Goal: Check status: Check status

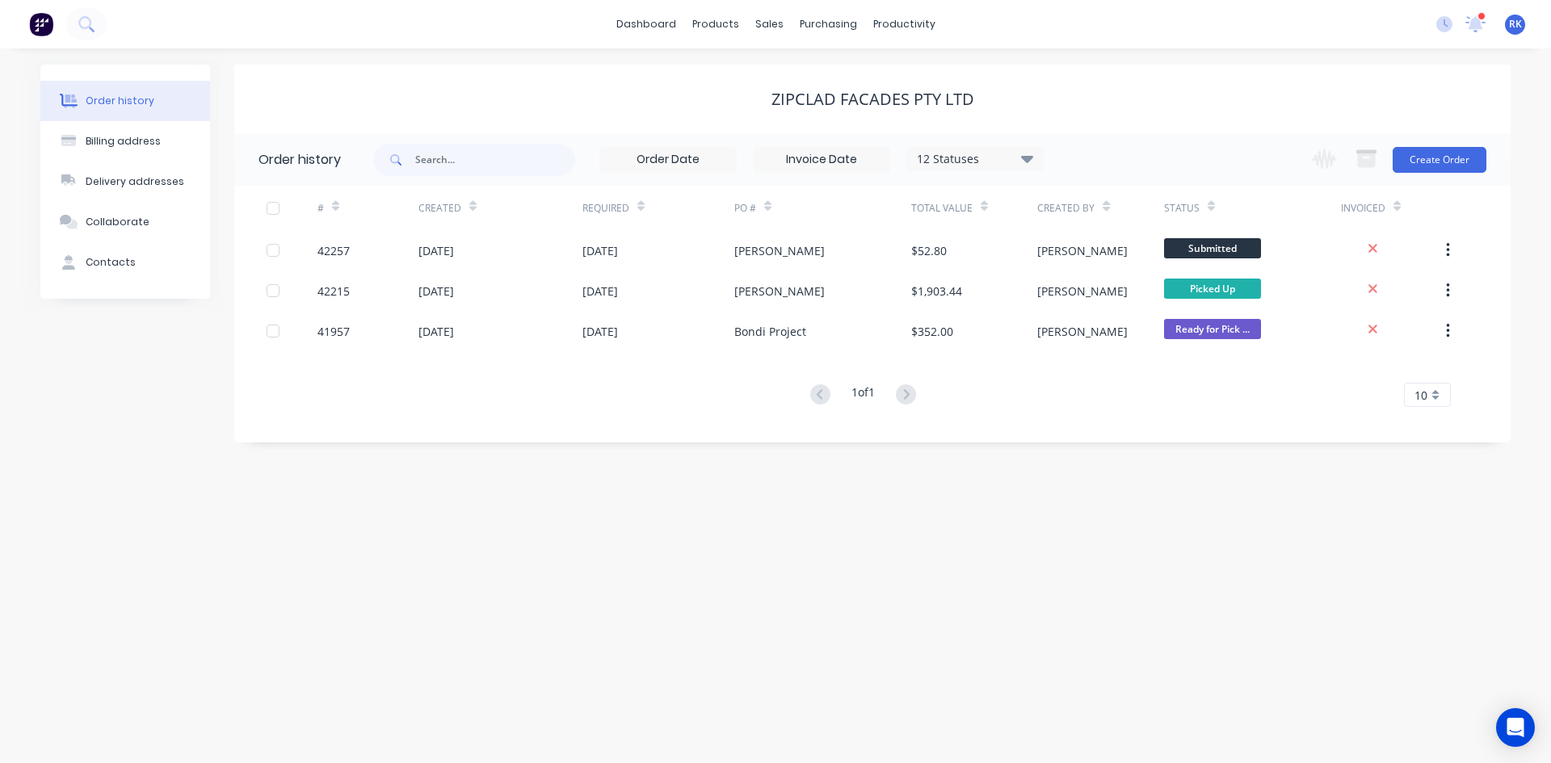
click at [1473, 27] on icon at bounding box center [1475, 21] width 15 height 13
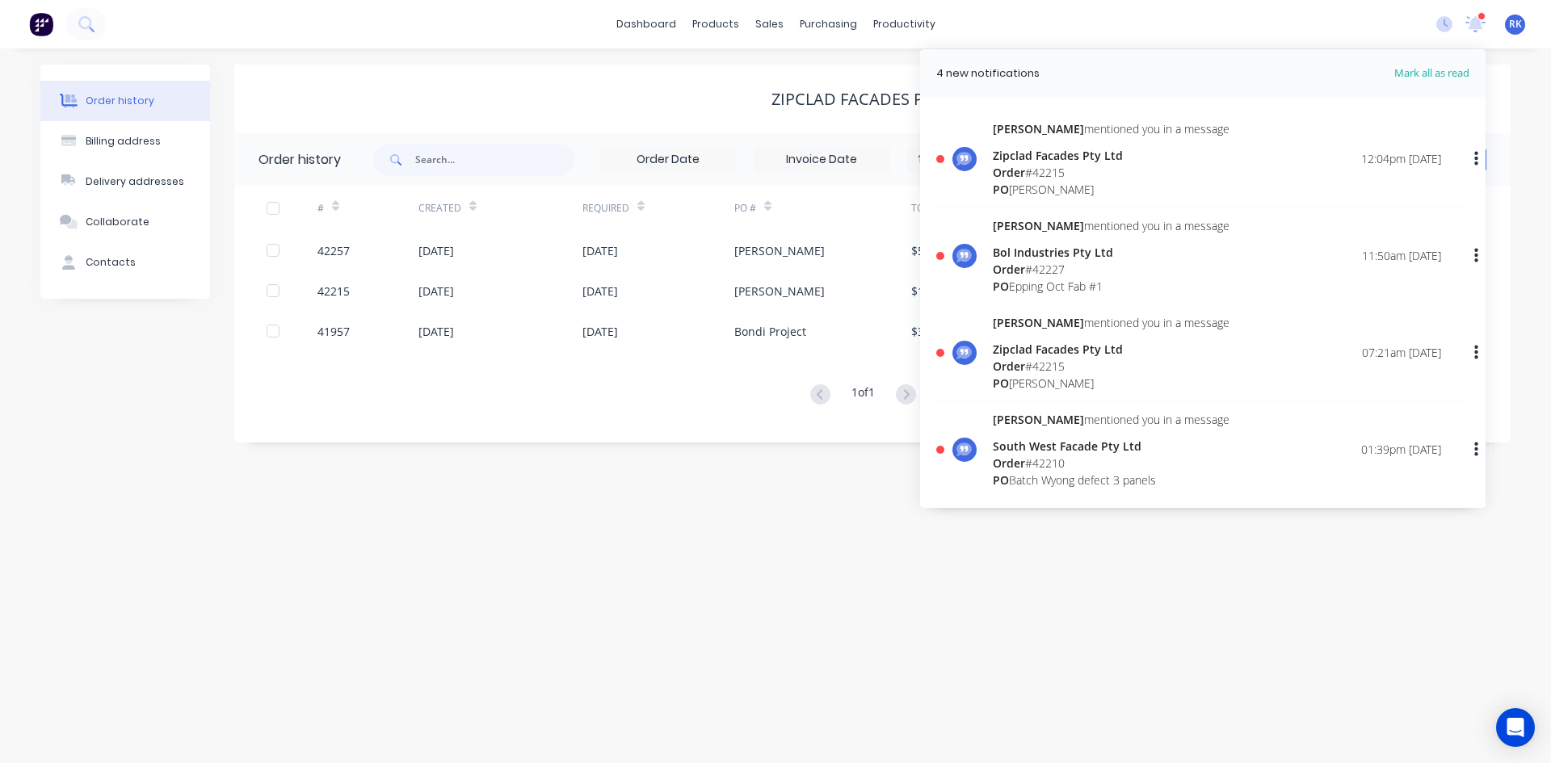
click at [1069, 167] on div "Order # 42215" at bounding box center [1111, 172] width 237 height 17
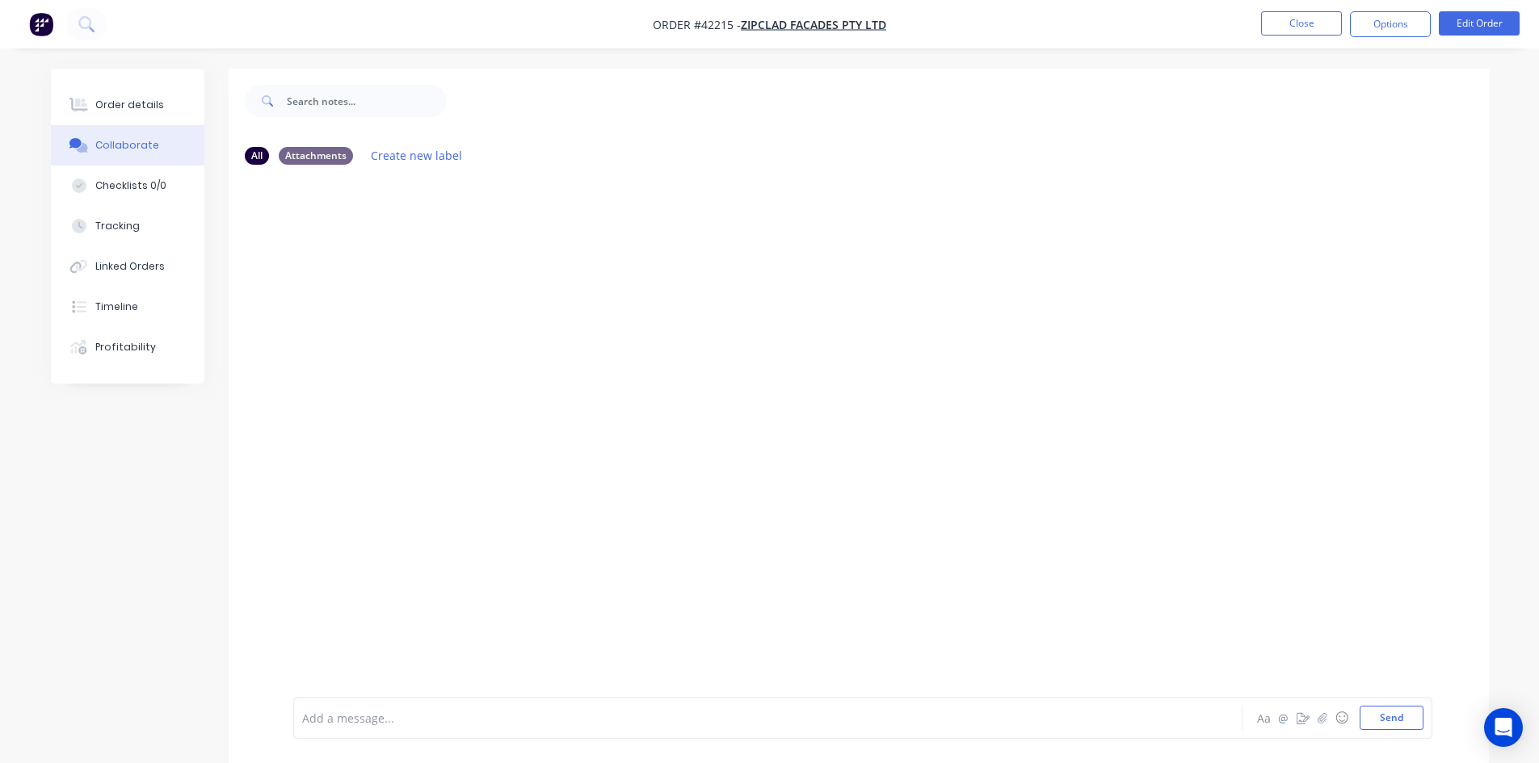
click at [1015, 253] on div at bounding box center [859, 437] width 1260 height 519
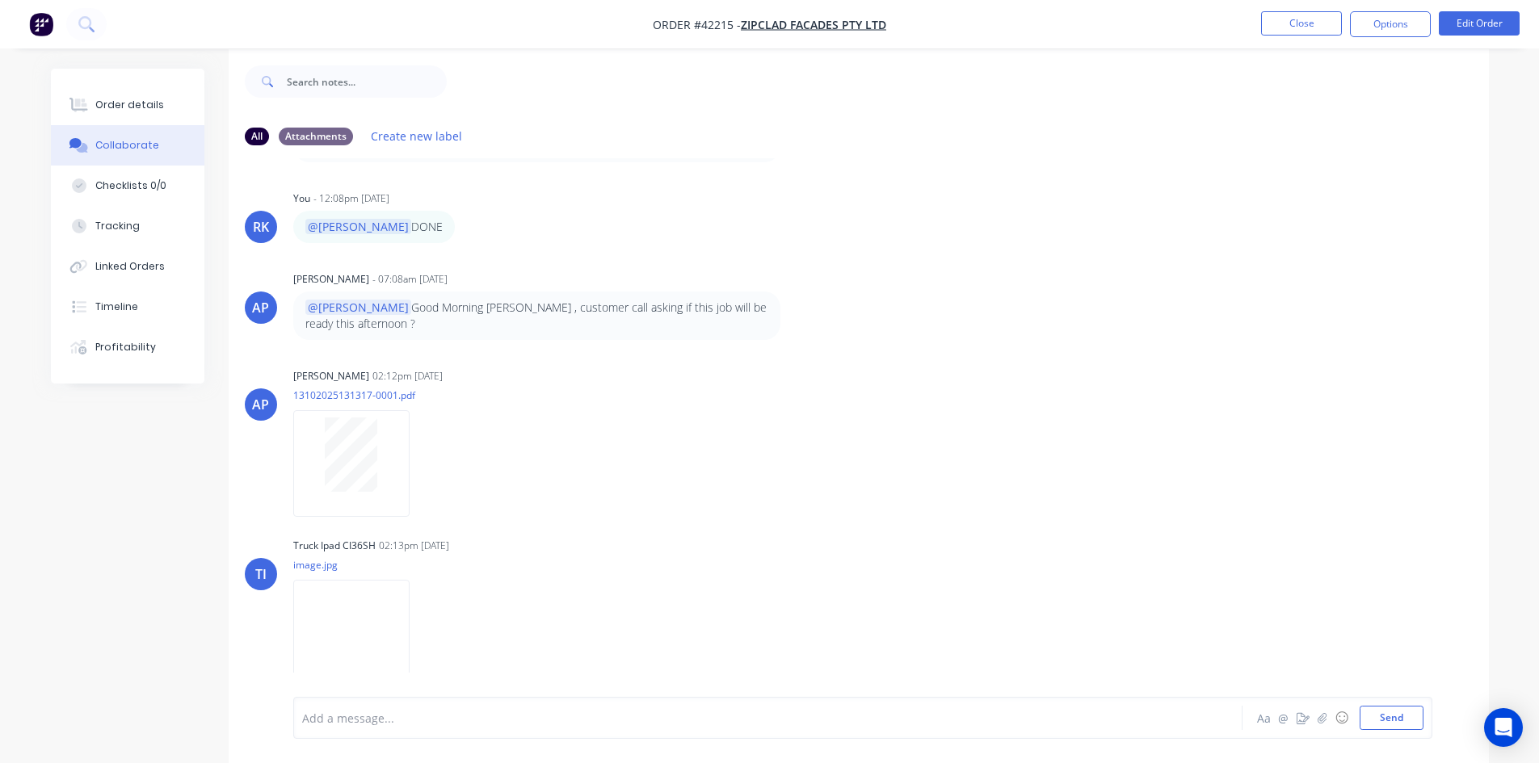
scroll to position [24, 0]
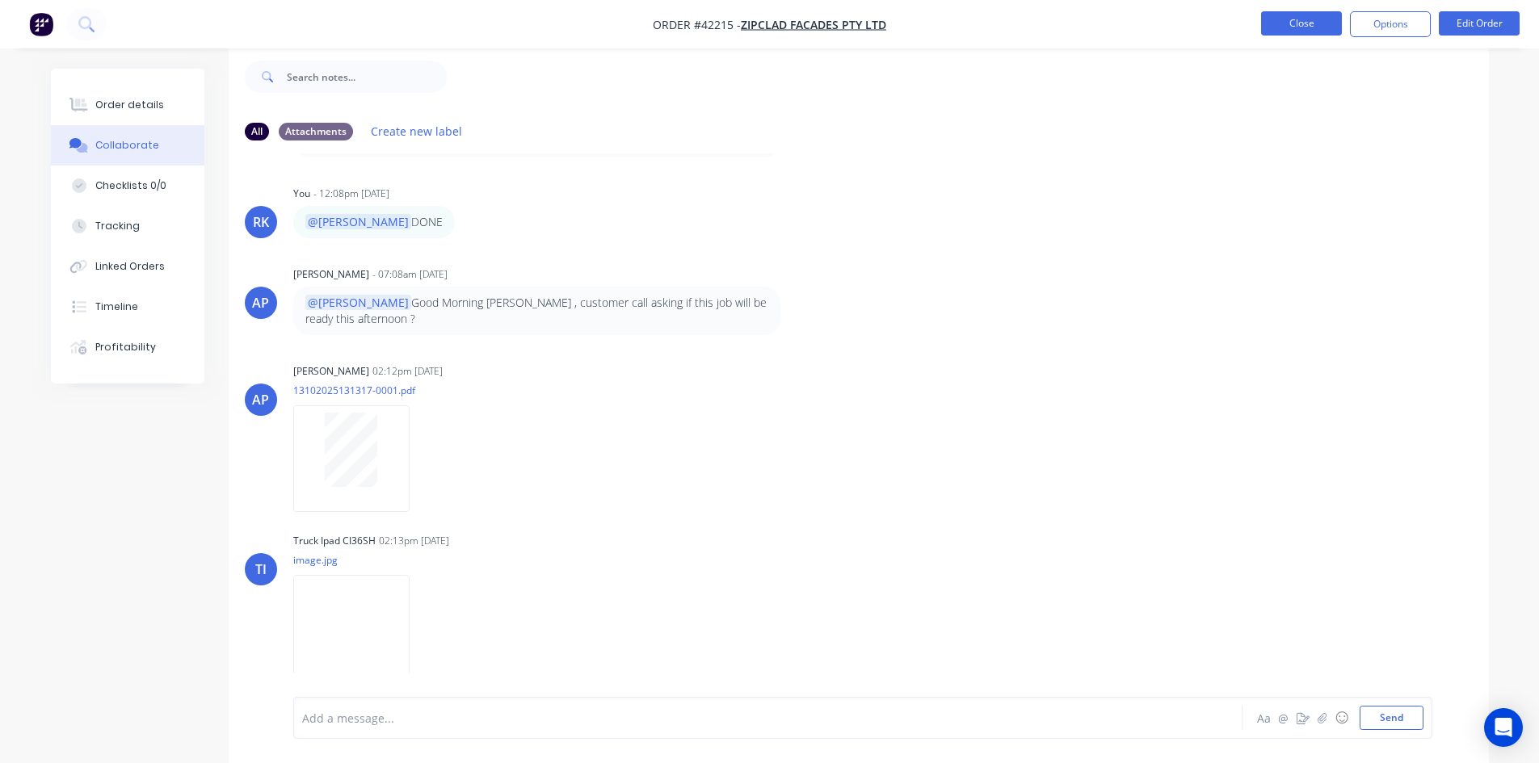
click at [1321, 17] on button "Close" at bounding box center [1301, 23] width 81 height 24
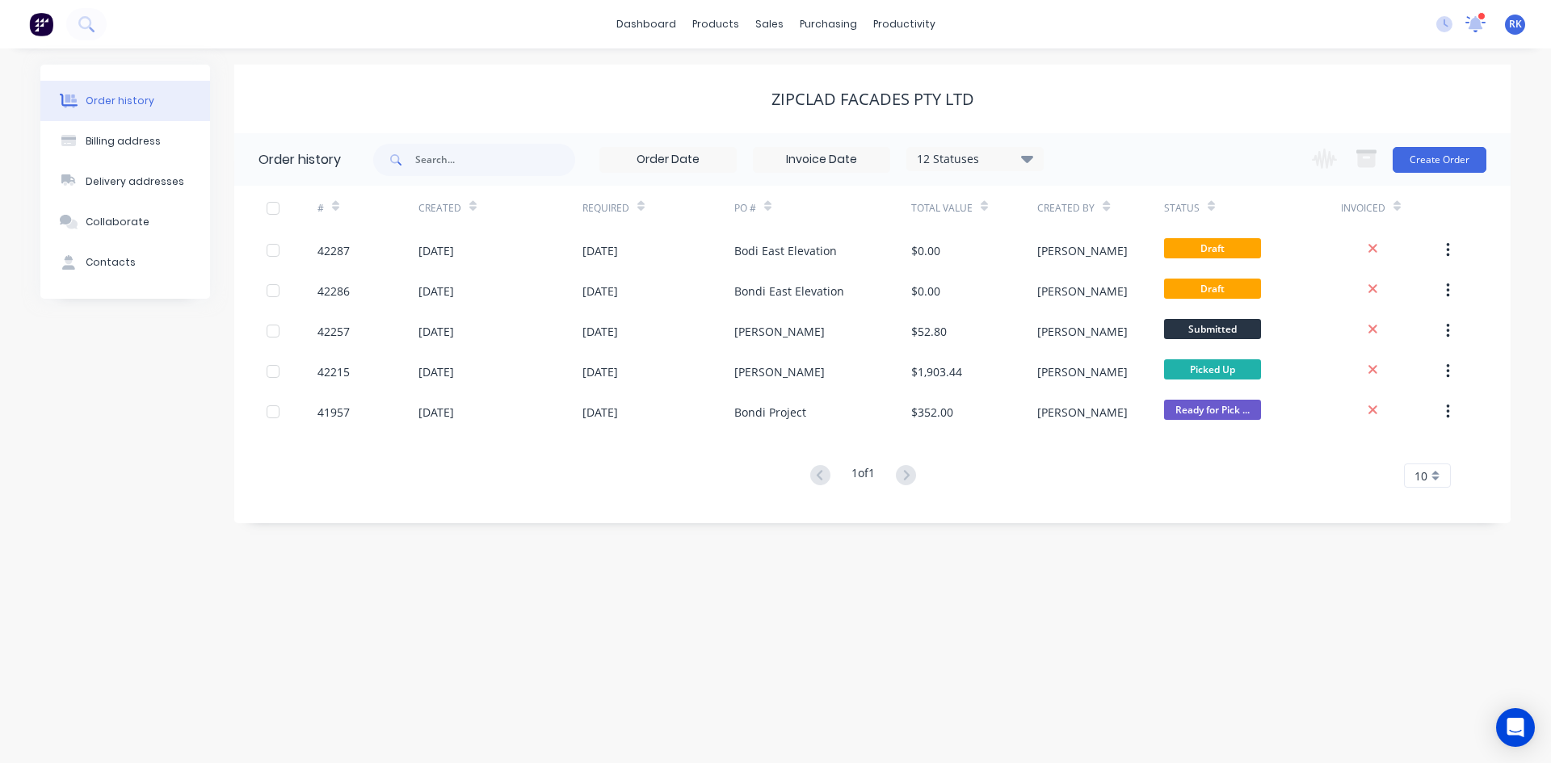
click at [1482, 20] on icon at bounding box center [1475, 24] width 22 height 19
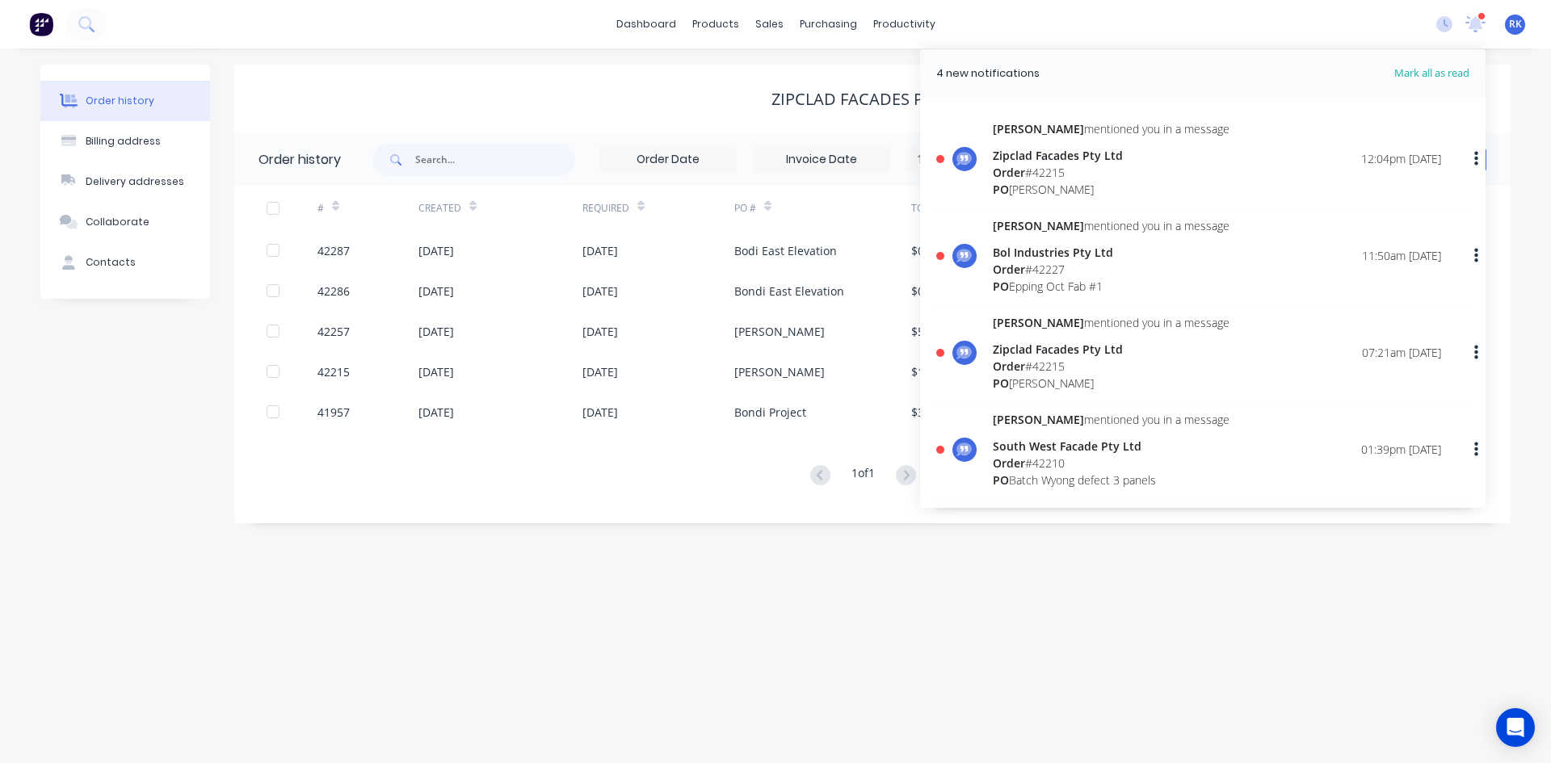
click at [1059, 158] on div "Zipclad Facades Pty Ltd" at bounding box center [1111, 155] width 237 height 17
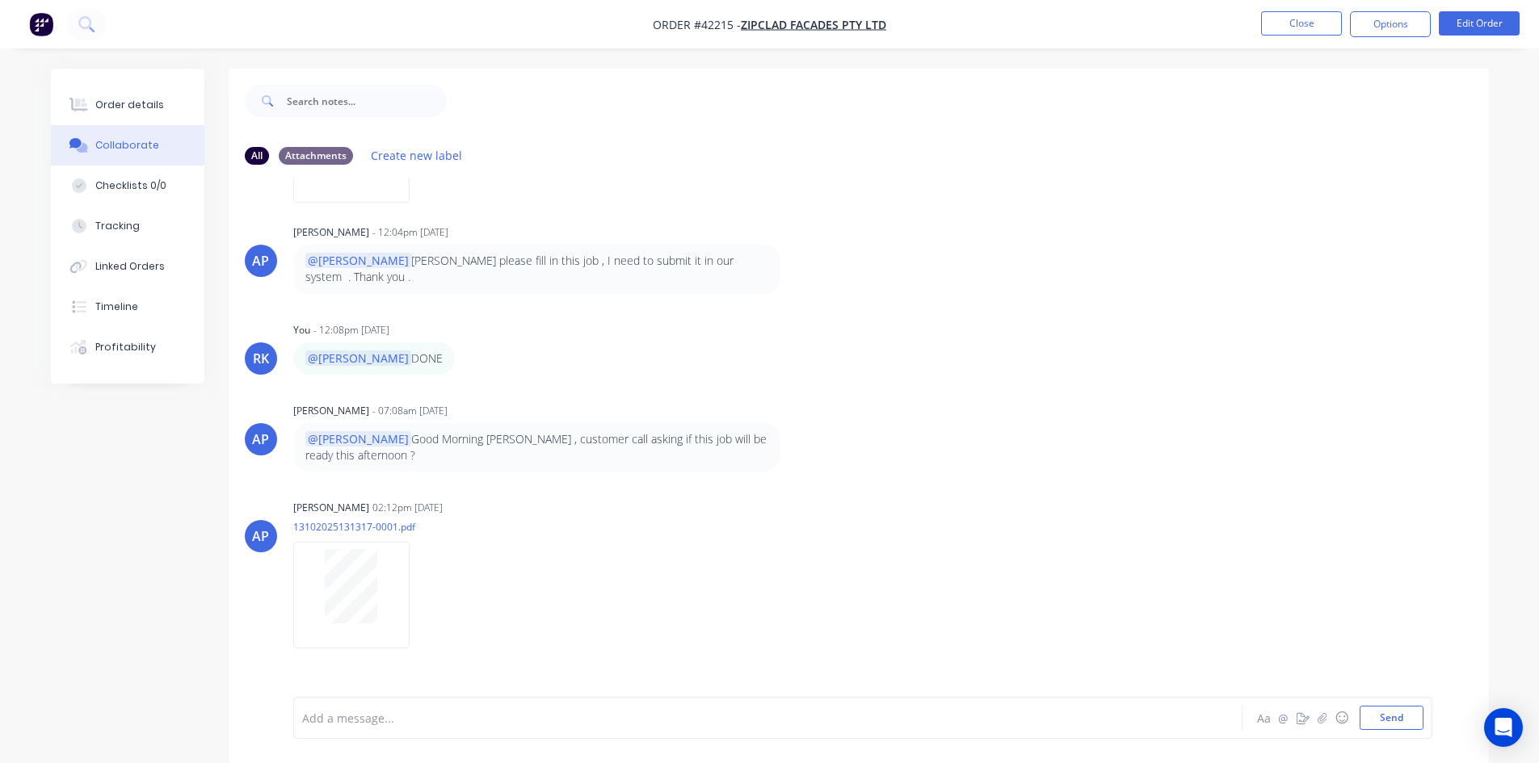
scroll to position [597, 0]
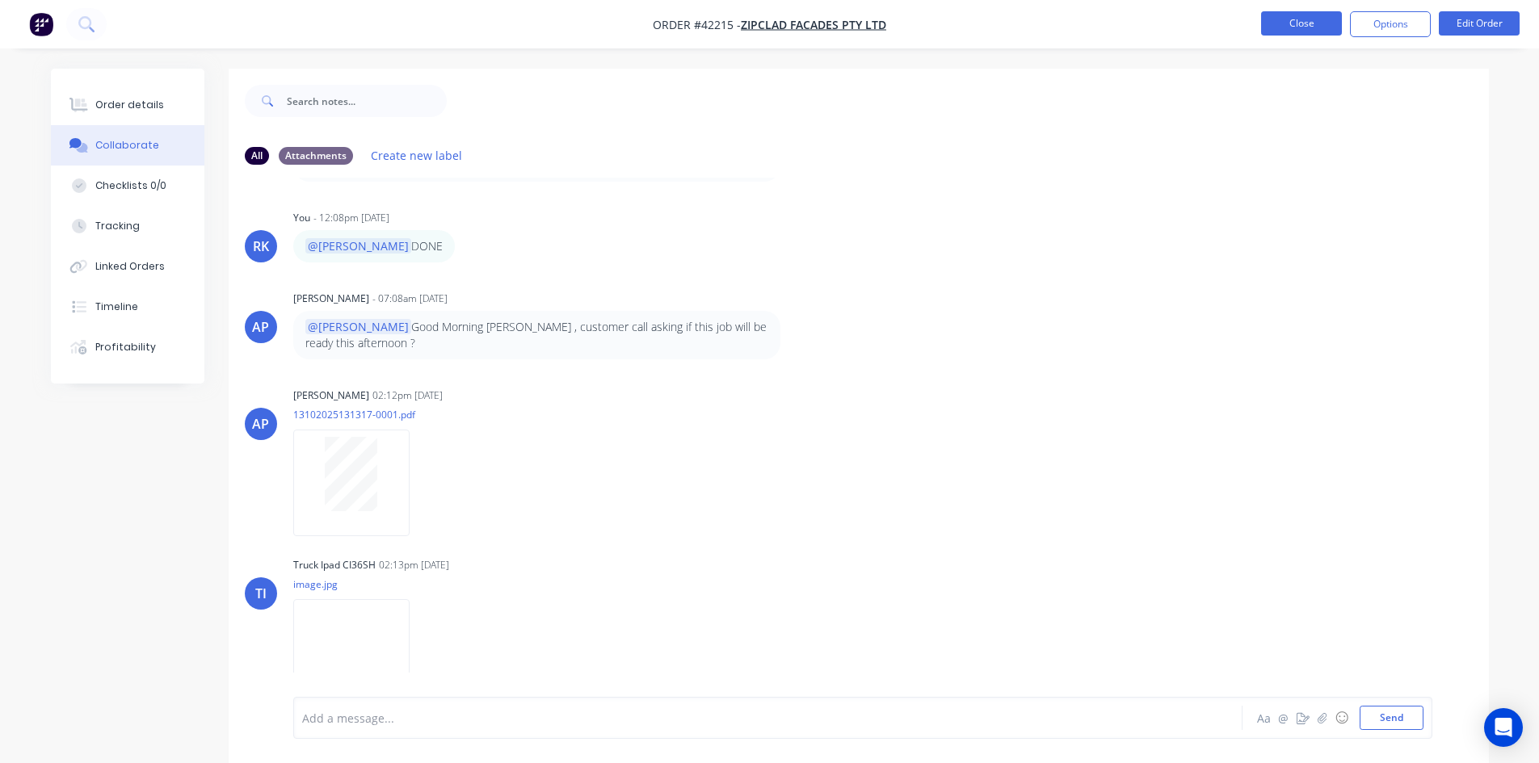
click at [1308, 31] on button "Close" at bounding box center [1301, 23] width 81 height 24
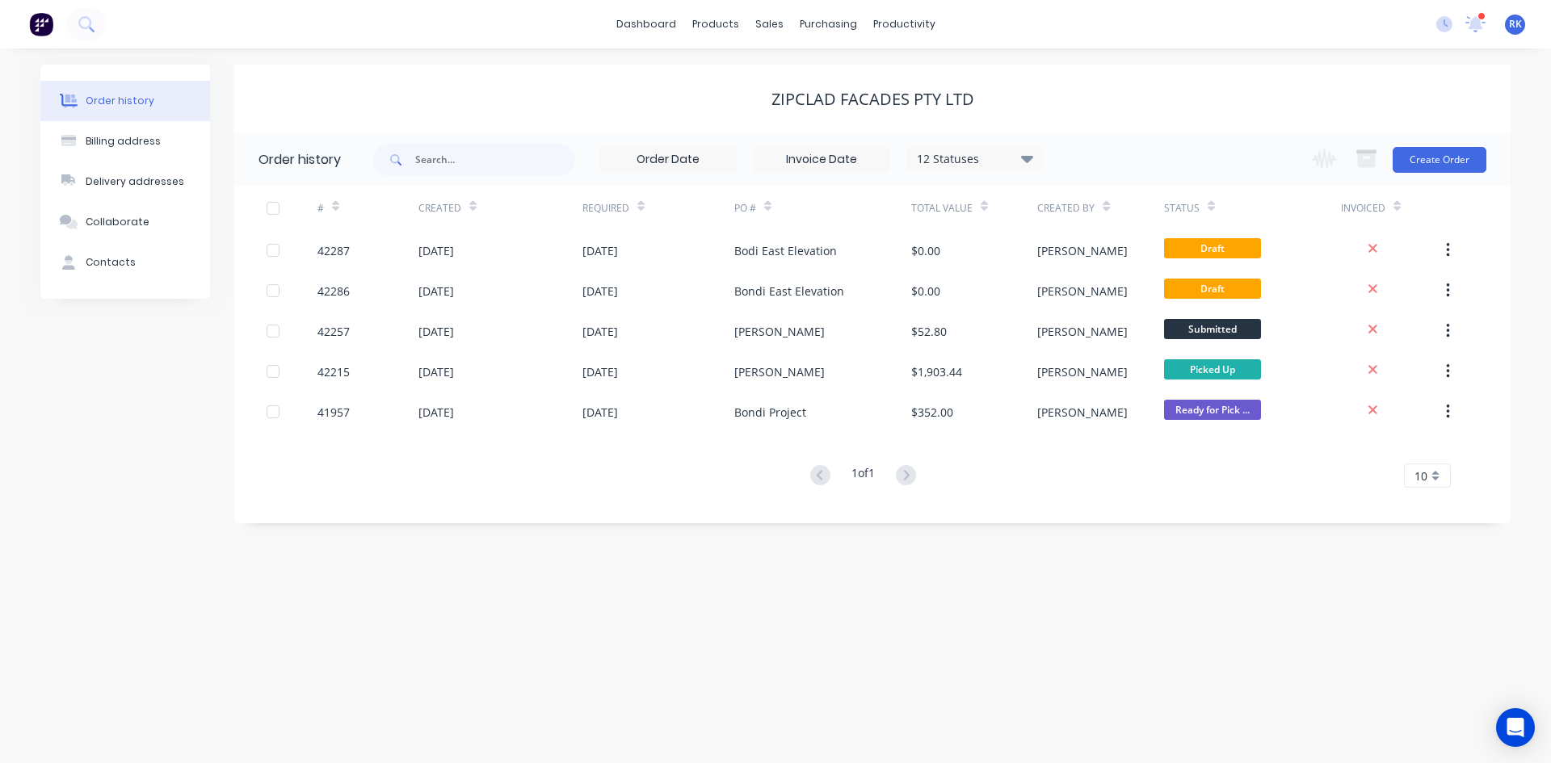
click at [1475, 15] on div at bounding box center [1475, 24] width 20 height 24
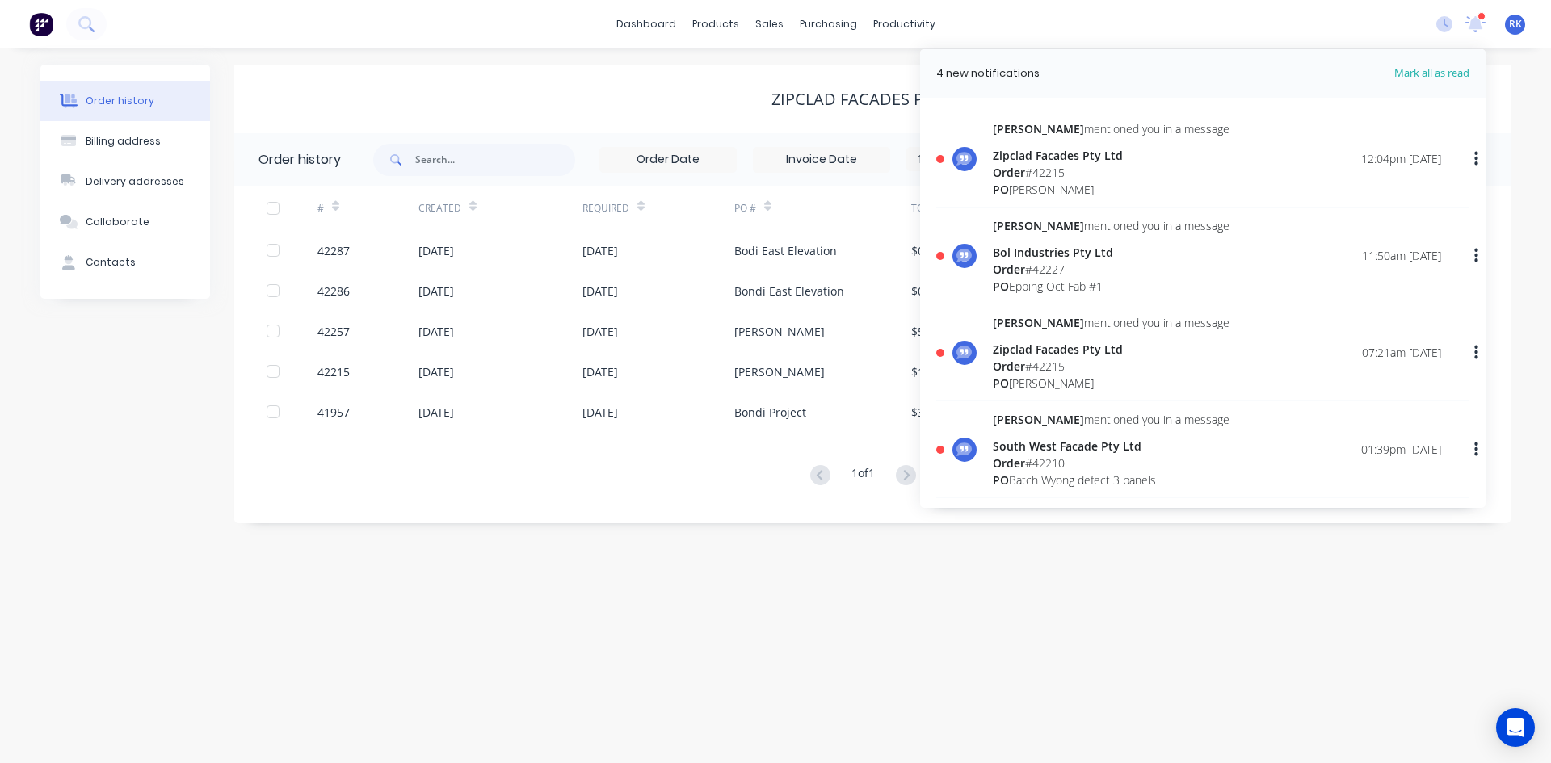
click at [1086, 284] on div "PO Epping Oct Fab #1" at bounding box center [1111, 286] width 237 height 17
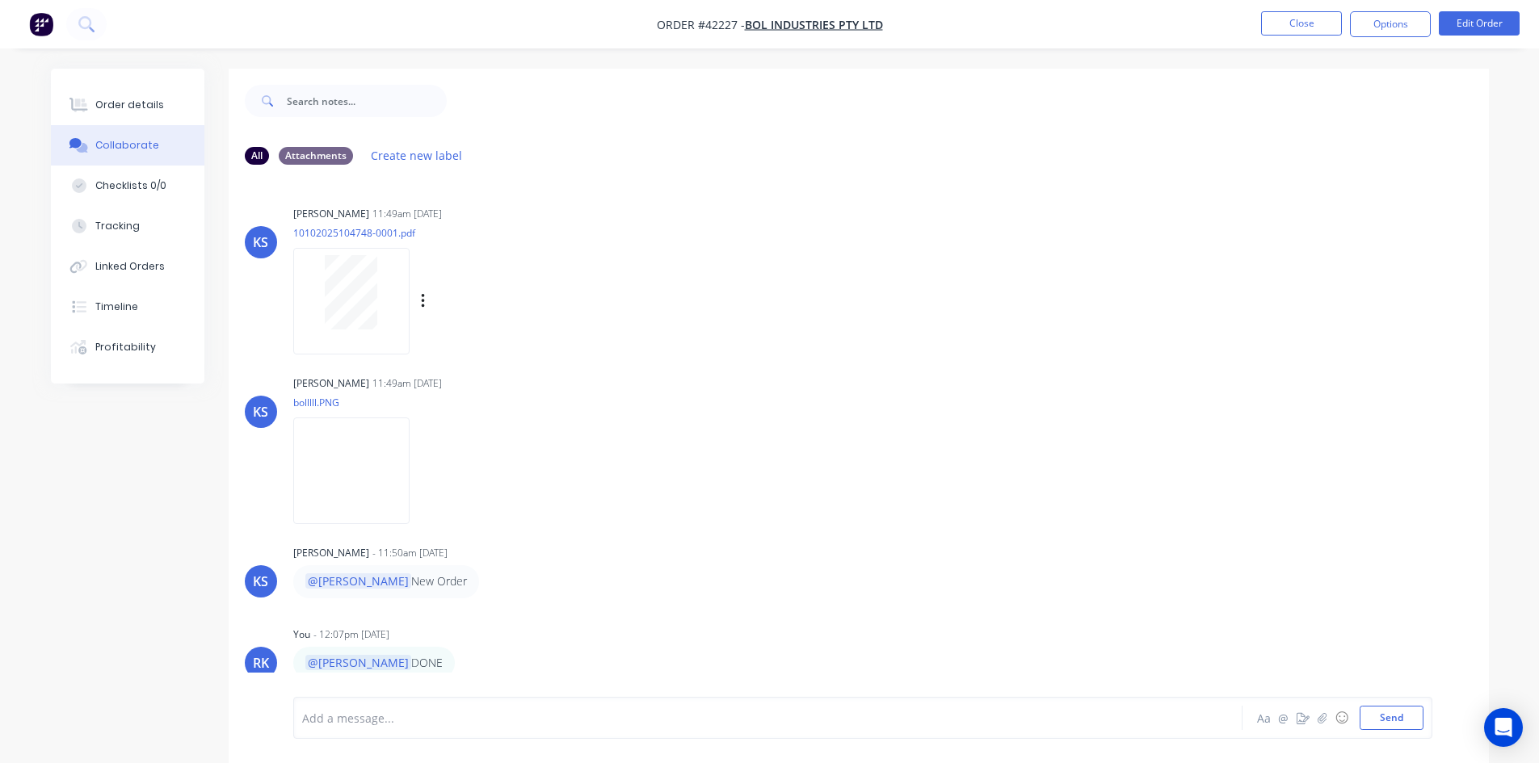
click at [387, 326] on div at bounding box center [351, 292] width 102 height 74
click at [1309, 27] on button "Close" at bounding box center [1301, 23] width 81 height 24
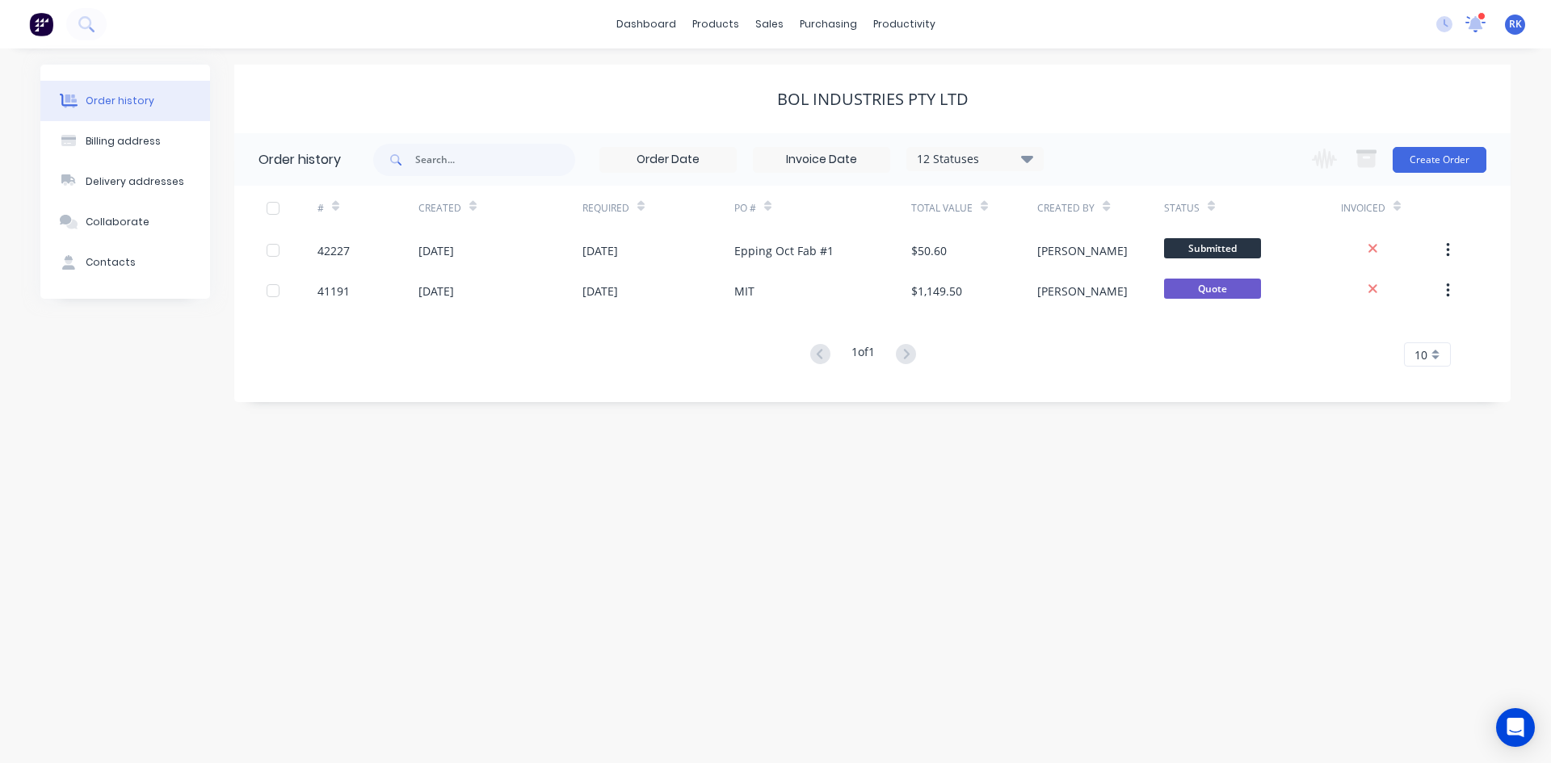
click at [1473, 23] on icon at bounding box center [1475, 22] width 15 height 13
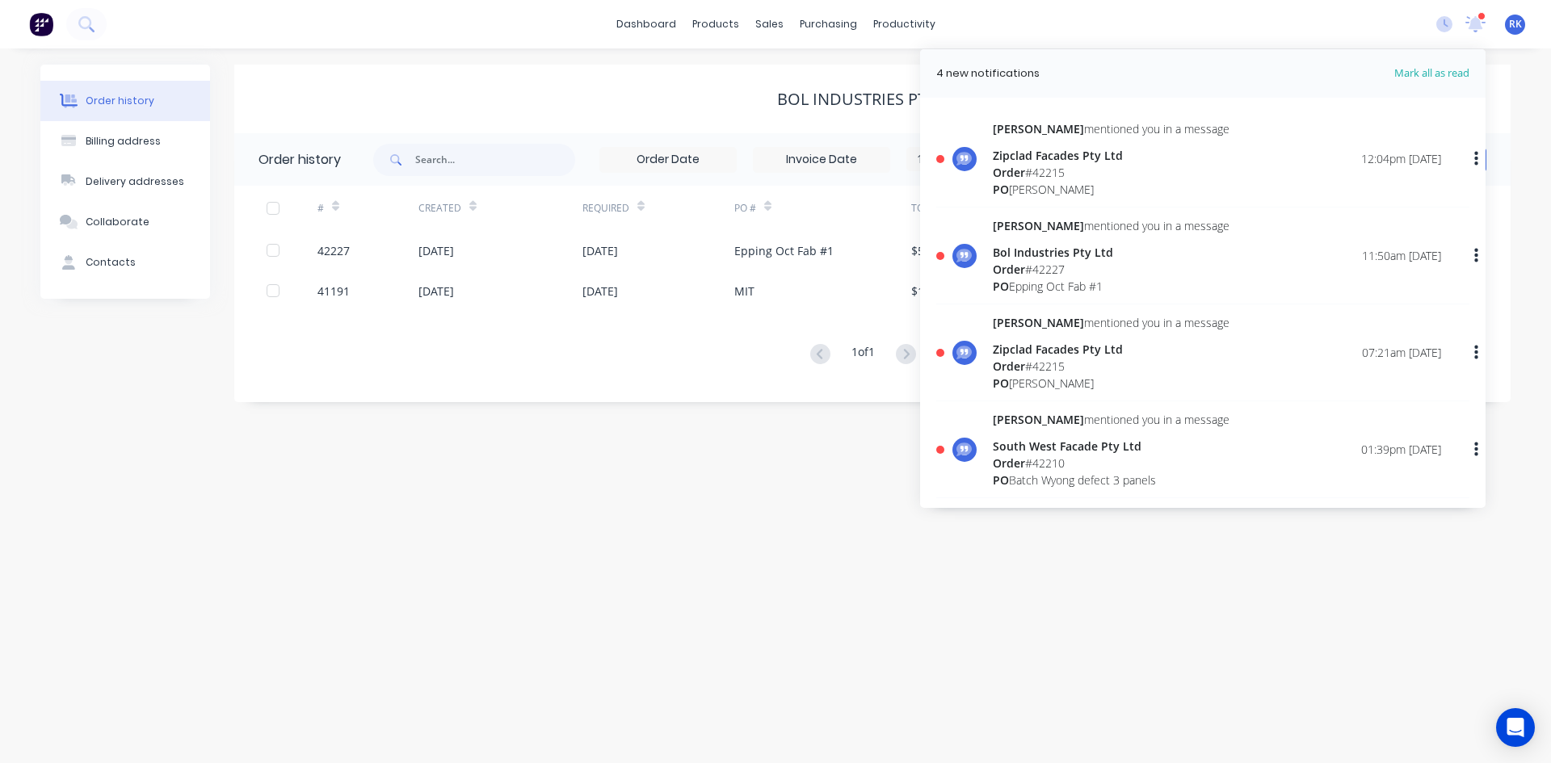
click at [1474, 160] on icon "button" at bounding box center [1476, 158] width 4 height 15
click at [1443, 196] on div "Mark as read" at bounding box center [1392, 201] width 124 height 23
click at [1429, 195] on div "Mark as read" at bounding box center [1392, 201] width 124 height 23
click at [1369, 204] on div "Mark as read" at bounding box center [1392, 201] width 124 height 23
click at [1445, 363] on div "[PERSON_NAME] mentioned you in a message Zipclad Facades Pty Ltd Order # 42215 …" at bounding box center [1202, 357] width 533 height 87
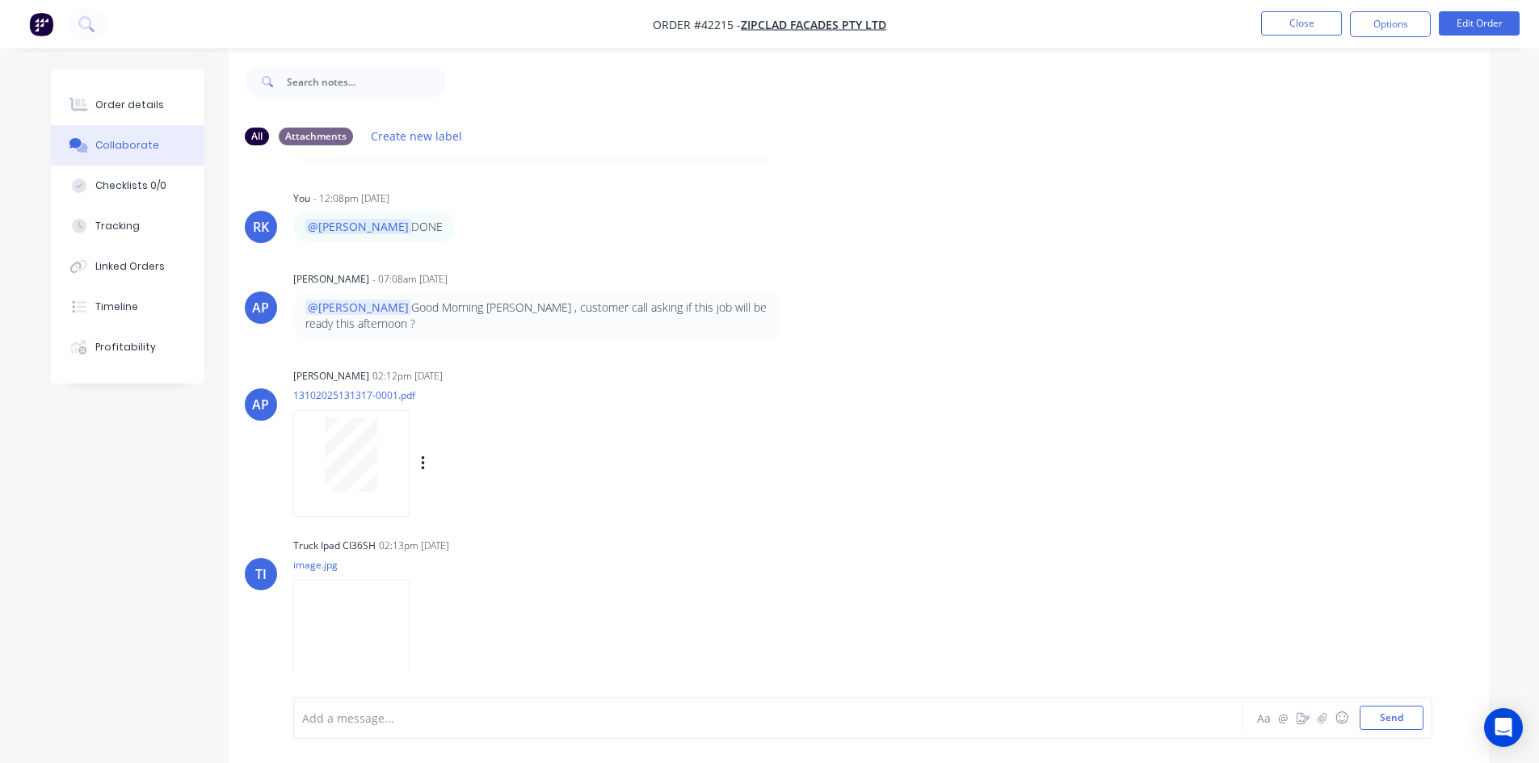
scroll to position [24, 0]
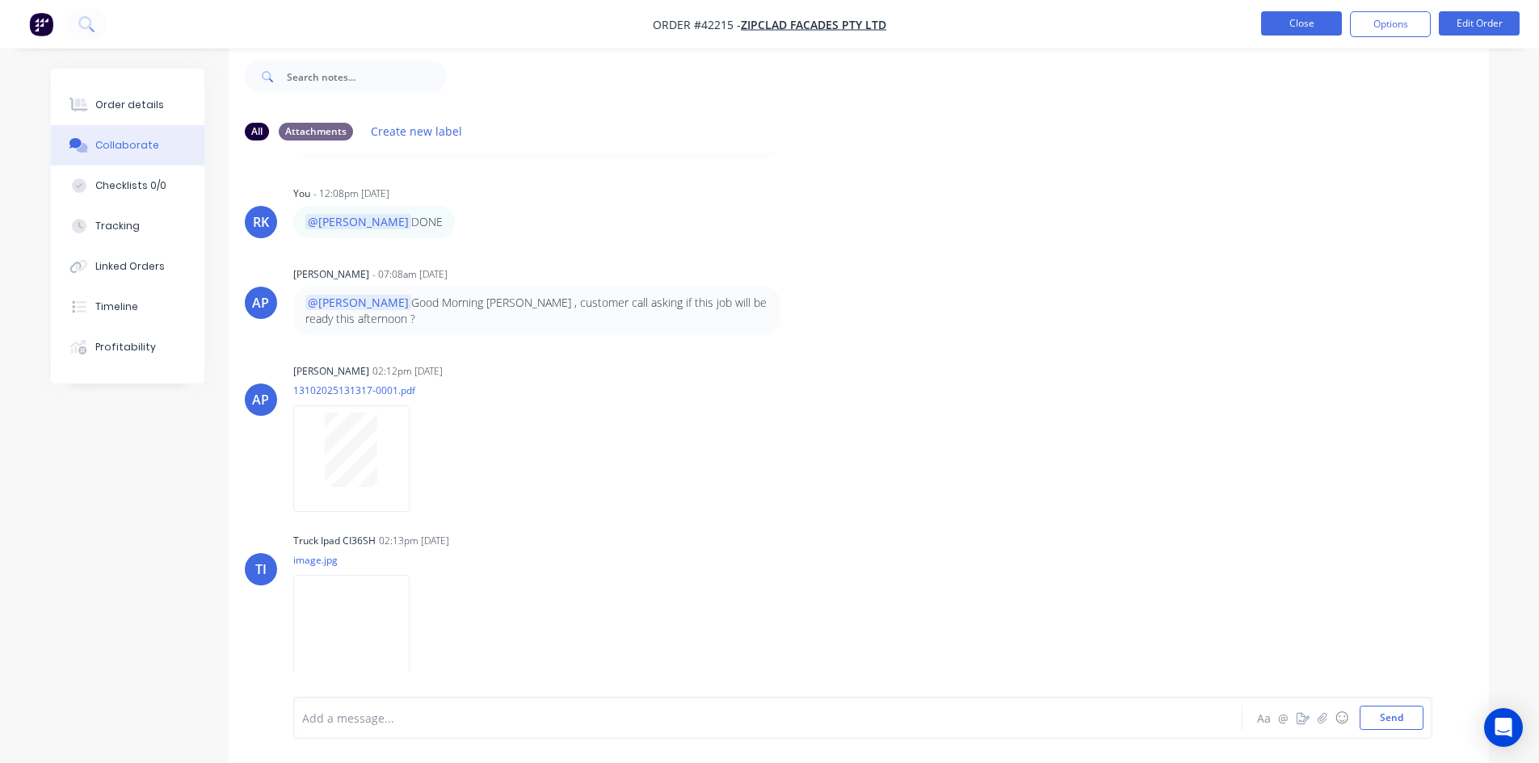
click at [1322, 21] on button "Close" at bounding box center [1301, 23] width 81 height 24
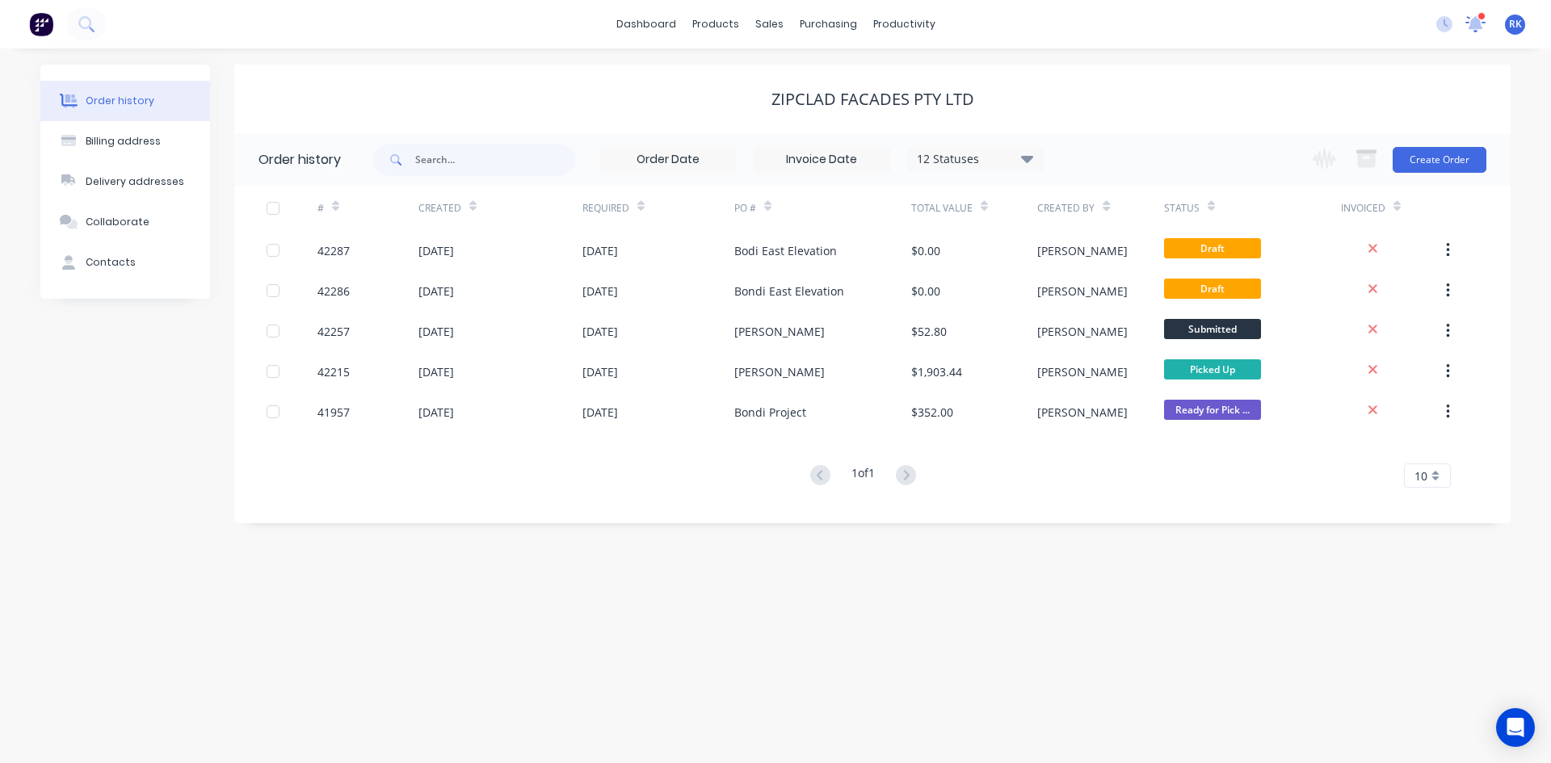
click at [1480, 26] on icon at bounding box center [1475, 21] width 15 height 13
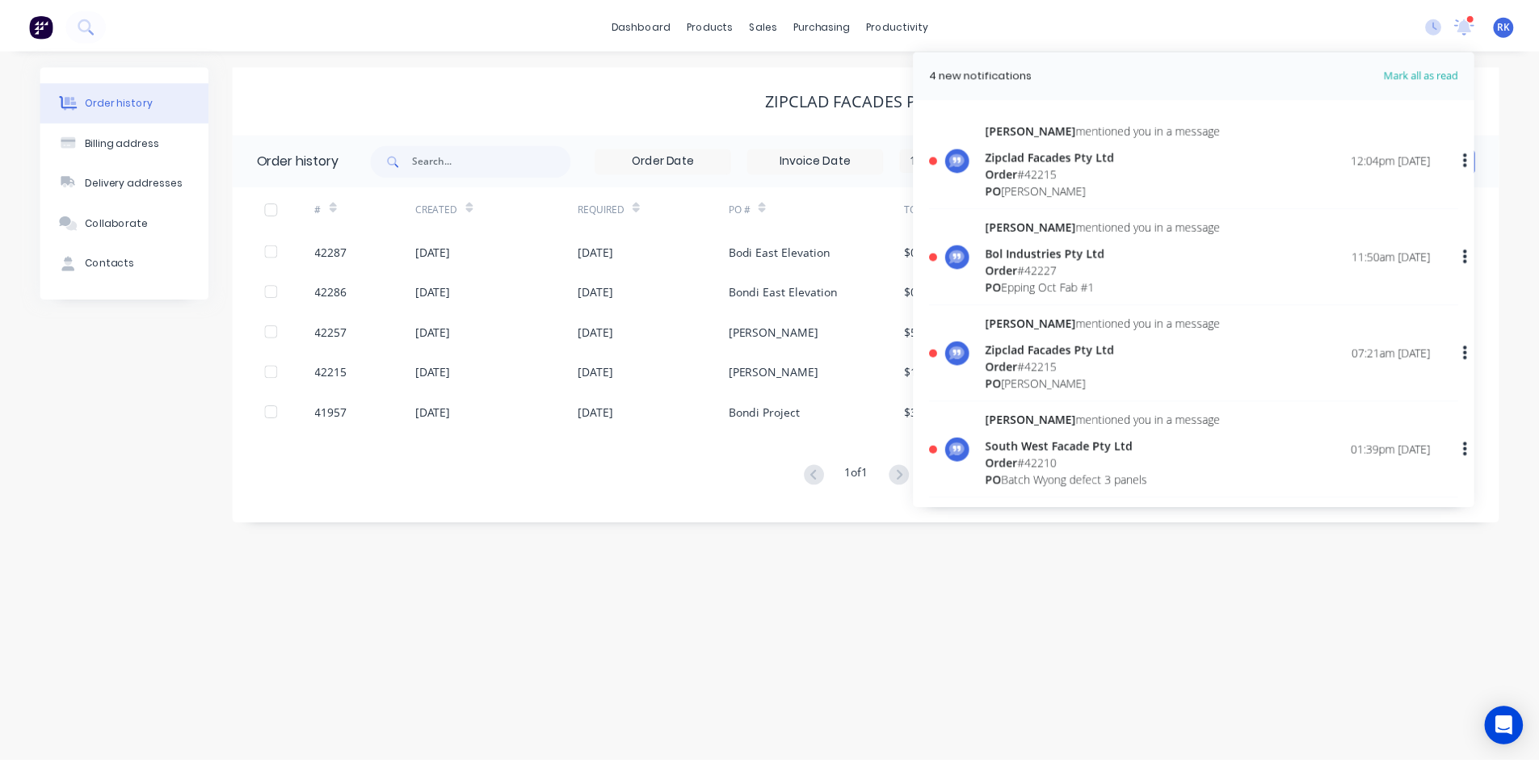
scroll to position [81, 0]
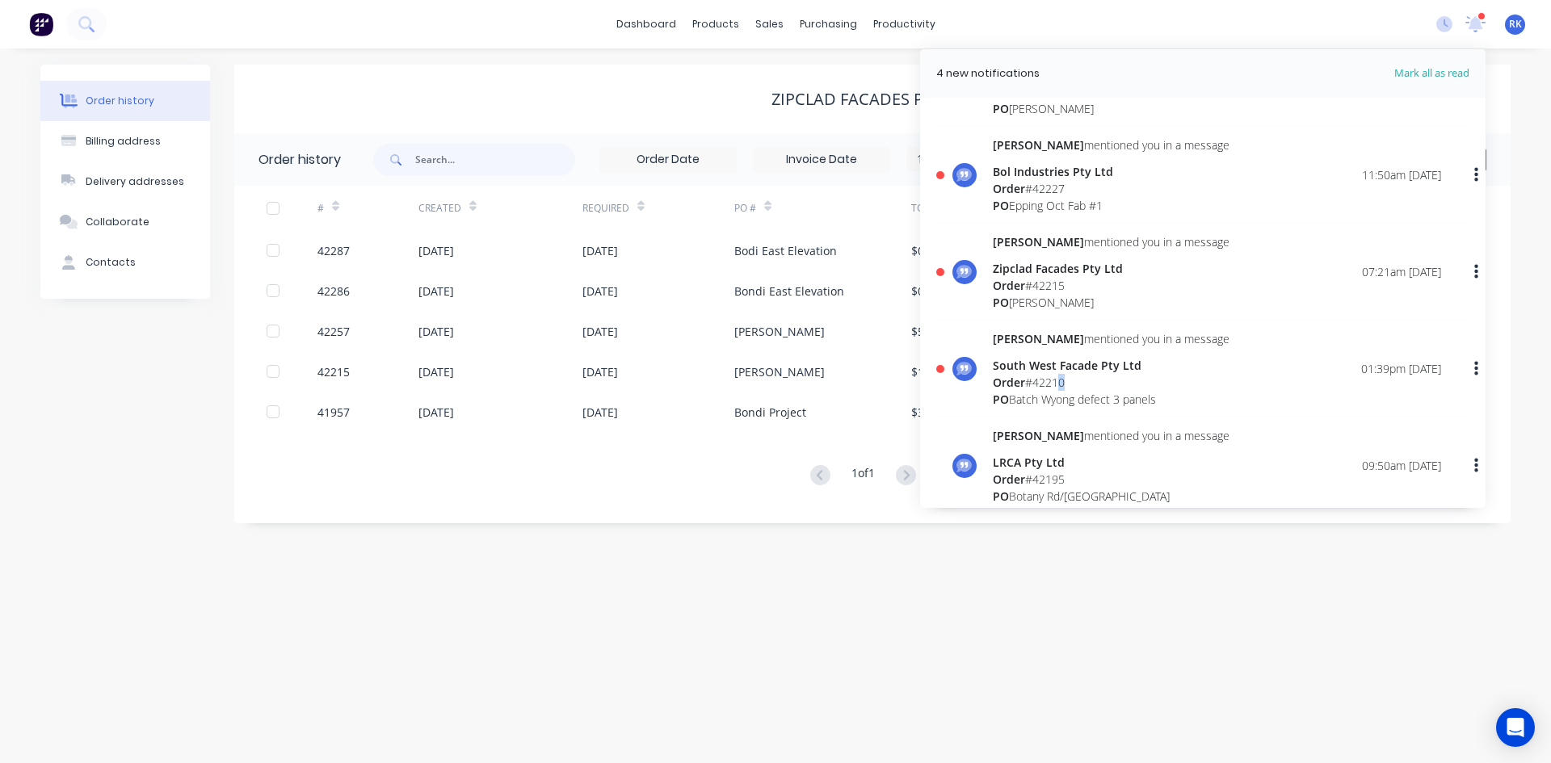
click at [1065, 380] on div "Order # 42210" at bounding box center [1111, 382] width 237 height 17
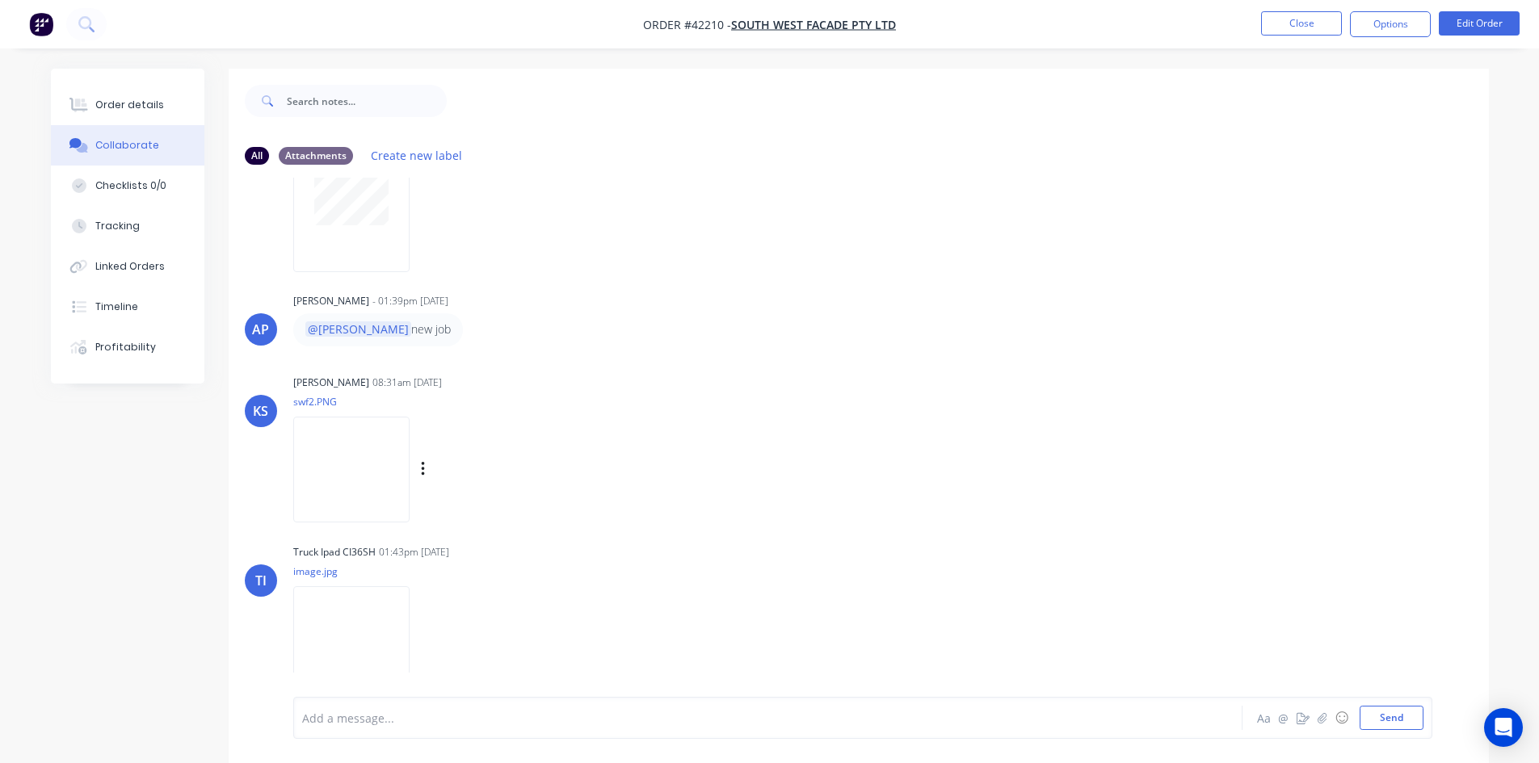
scroll to position [254, 0]
